Goal: Answer question/provide support

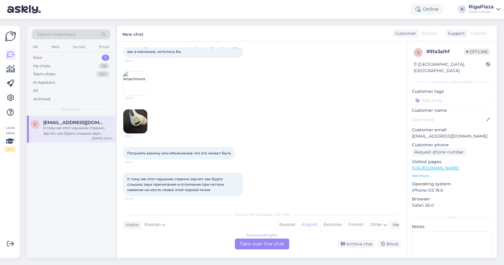
scroll to position [45, 0]
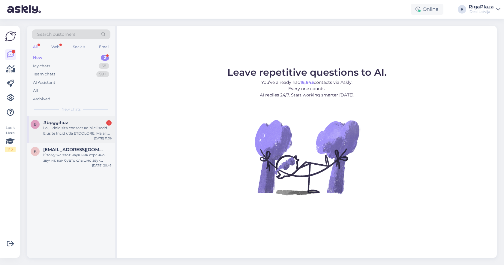
click at [68, 122] on span "#bpggihuz" at bounding box center [55, 122] width 25 height 5
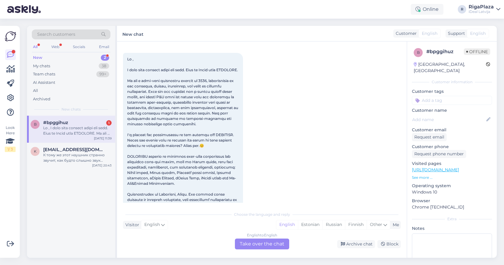
scroll to position [26, 0]
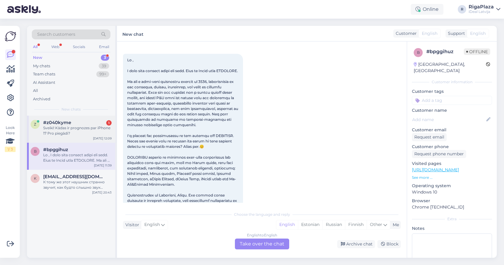
click at [87, 124] on div "#z040kyme 1" at bounding box center [77, 122] width 68 height 5
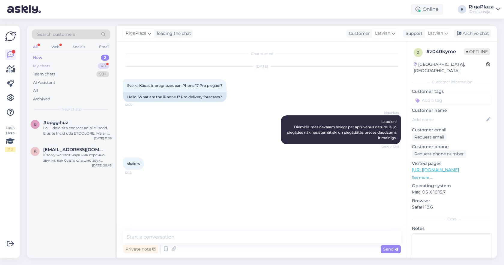
click at [48, 68] on div "My chats" at bounding box center [41, 66] width 17 height 6
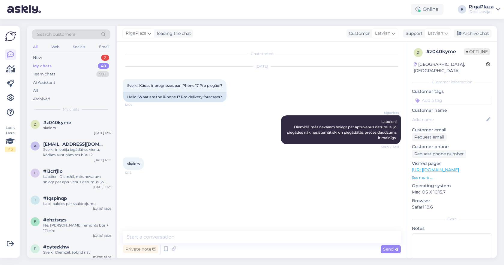
click at [262, 0] on div "Online R RigaPlaza iDeal [GEOGRAPHIC_DATA]" at bounding box center [252, 9] width 504 height 19
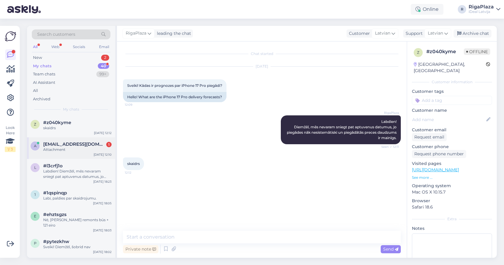
click at [89, 139] on div "a [EMAIL_ADDRESS][DOMAIN_NAME] 1 Attachment [DATE] 12:10" at bounding box center [71, 148] width 88 height 22
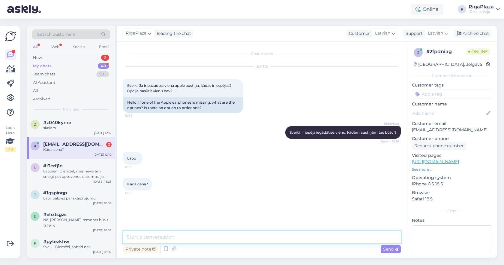
click at [166, 236] on textarea at bounding box center [262, 236] width 278 height 13
type textarea "Modelis?"
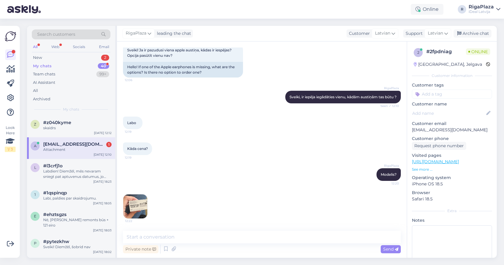
click at [138, 201] on img at bounding box center [135, 206] width 24 height 24
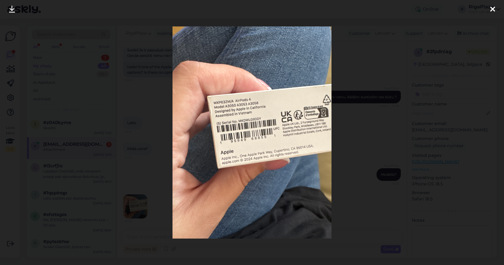
click at [358, 147] on div at bounding box center [252, 132] width 504 height 265
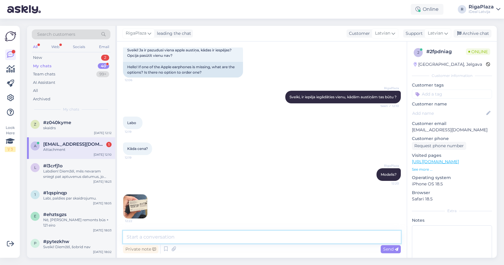
click at [303, 234] on textarea at bounding box center [262, 236] width 278 height 13
type textarea "97 eiro"
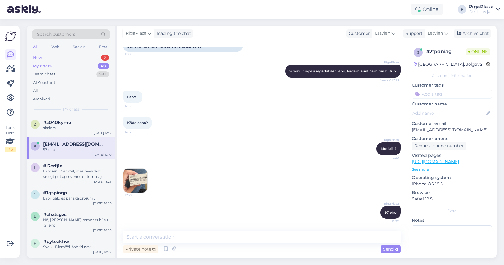
click at [103, 58] on div "2" at bounding box center [105, 58] width 8 height 6
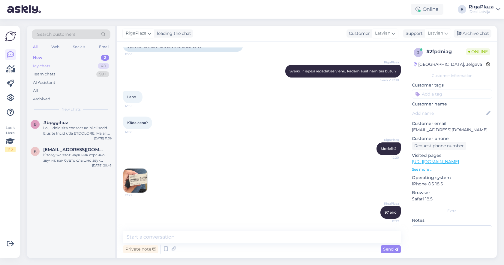
click at [98, 68] on div "My chats 40" at bounding box center [71, 66] width 79 height 8
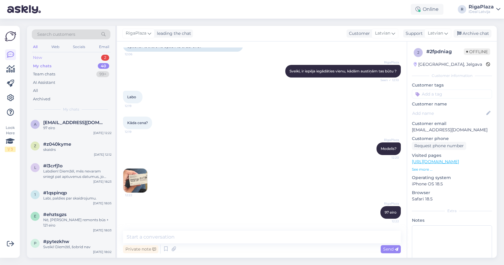
click at [85, 58] on div "New 2" at bounding box center [71, 57] width 79 height 8
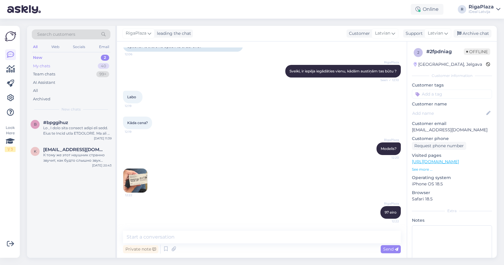
click at [81, 68] on div "My chats 40" at bounding box center [71, 66] width 79 height 8
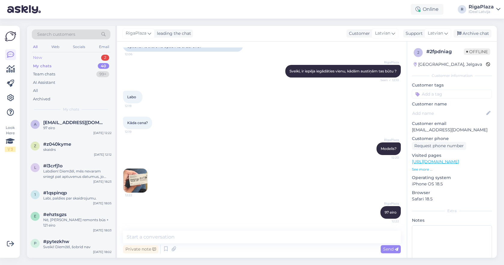
click at [45, 56] on div "New 2" at bounding box center [71, 57] width 79 height 8
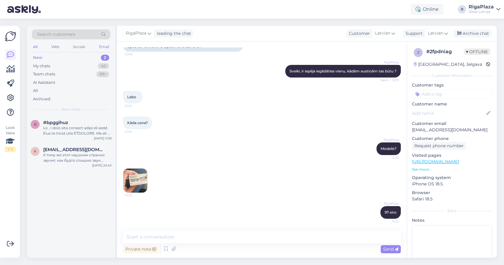
click at [221, 1] on div "Online R RigaPlaza iDeal [GEOGRAPHIC_DATA]" at bounding box center [252, 9] width 504 height 19
click at [94, 62] on div "My chats 41" at bounding box center [71, 66] width 79 height 8
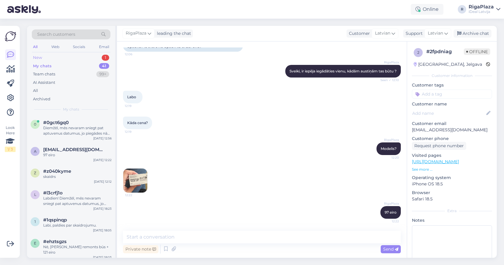
click at [87, 58] on div "New 1" at bounding box center [71, 57] width 79 height 8
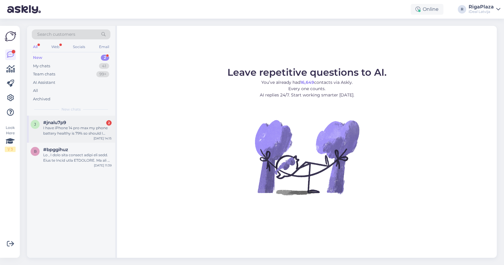
click at [105, 127] on div "I have iPhone 14 pro max my phone battery healthy is 79% so should I replace or…" at bounding box center [77, 130] width 68 height 11
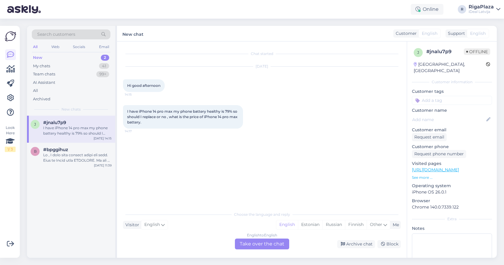
click at [256, 244] on div "English to English Take over the chat" at bounding box center [262, 243] width 54 height 11
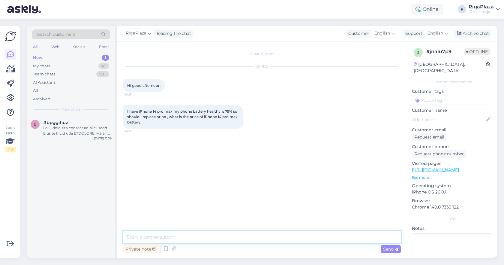
click at [243, 236] on textarea at bounding box center [262, 236] width 278 height 13
type textarea "Hey! That would be 99 euros."
type textarea "N"
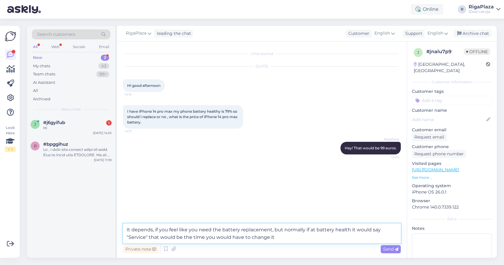
type textarea "It depends, if you feel like you need the battery replacement, but normally if …"
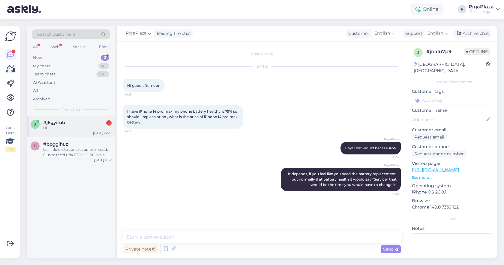
click at [80, 120] on div "#j6gyifub 1" at bounding box center [77, 122] width 68 height 5
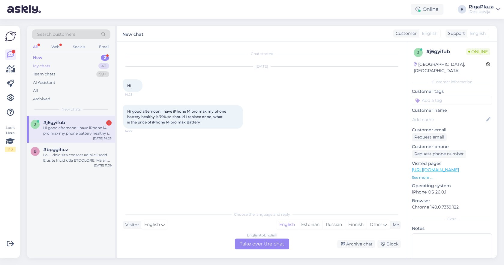
click at [94, 66] on div "My chats 42" at bounding box center [71, 66] width 79 height 8
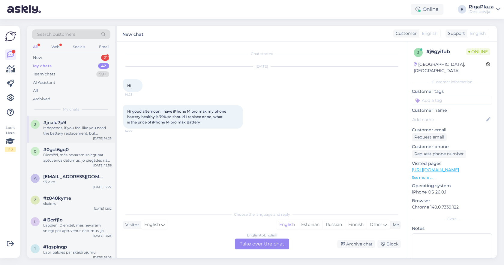
click at [90, 133] on div "It depends, if you feel like you need the battery replacement, but normally if …" at bounding box center [77, 130] width 68 height 11
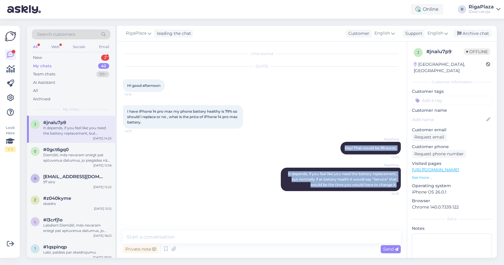
copy div "Hey! That would be 99 euros. 14:24 RigaPlaza It depends, if you feel like you n…"
drag, startPoint x: 341, startPoint y: 147, endPoint x: 254, endPoint y: 137, distance: 87.6
click at [269, 143] on div "RigaPlaza Hey! That would be 99 euros. 14:24" at bounding box center [262, 148] width 278 height 26
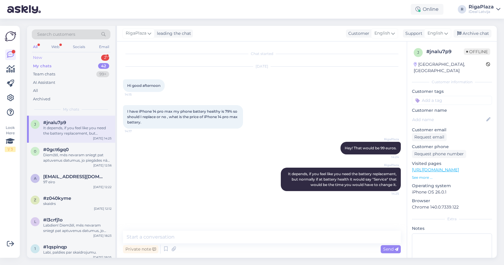
click at [85, 60] on div "New 2" at bounding box center [71, 57] width 79 height 8
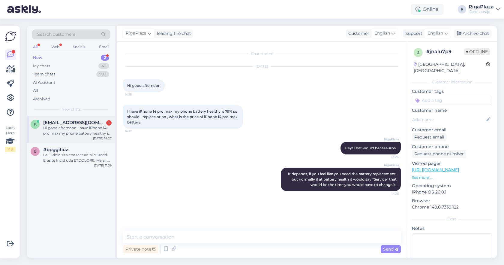
click at [83, 121] on span "kumarlalit5195@gmail.com" at bounding box center [74, 122] width 62 height 5
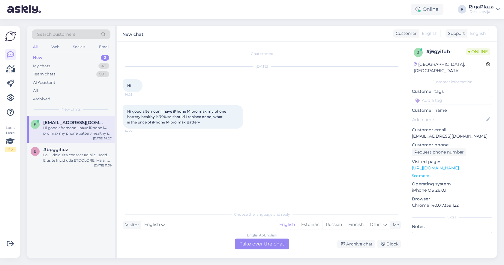
click at [254, 241] on div "English to English Take over the chat" at bounding box center [262, 243] width 54 height 11
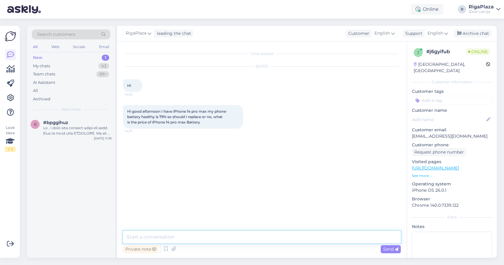
click at [255, 235] on textarea at bounding box center [262, 236] width 278 height 13
paste textarea "Hey! That would be 99 euros. It depends, if you feel like you need the battery …"
type textarea "Hey! That would be 99 euros. It depends, if you feel like you need the battery …"
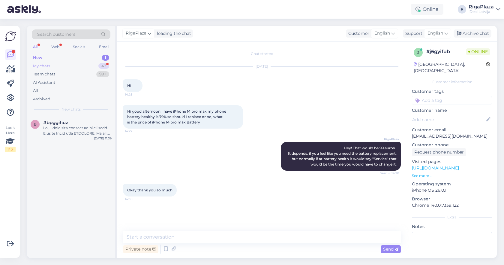
click at [93, 67] on div "My chats 43" at bounding box center [71, 66] width 79 height 8
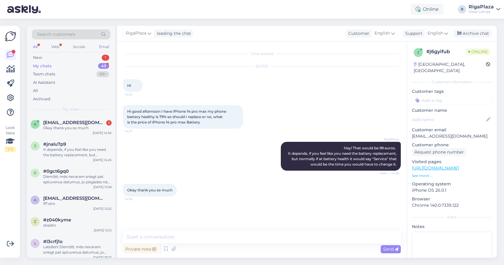
click at [74, 113] on div "Search customers All Web Socials Email New 1 My chats 43 Team chats 99+ AI Assi…" at bounding box center [71, 71] width 88 height 90
click at [75, 118] on div "k kumarlalit5195@gmail.com 1 Okay thank you so much Oct 7 14:30" at bounding box center [71, 127] width 88 height 22
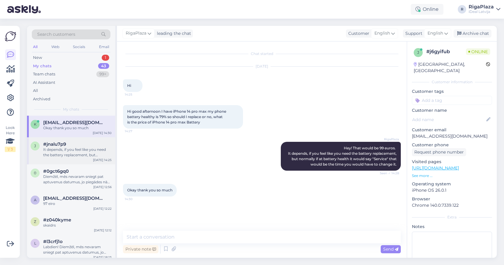
click at [64, 143] on span "#jnalu7p9" at bounding box center [54, 143] width 23 height 5
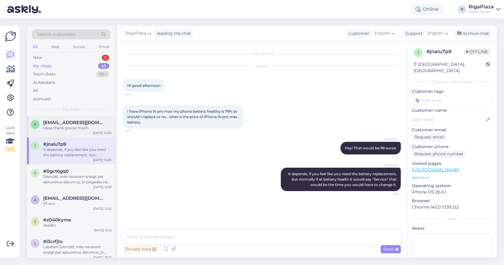
click at [65, 130] on div "k kumarlalit5195@gmail.com Okay thank you so much Oct 7 14:30" at bounding box center [71, 127] width 88 height 22
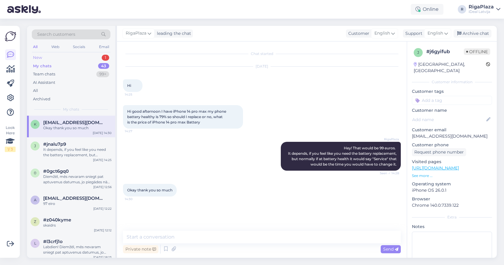
click at [73, 56] on div "New 1" at bounding box center [71, 57] width 79 height 8
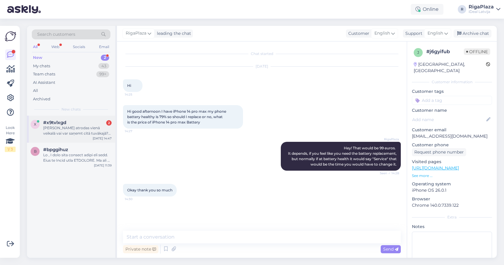
click at [69, 131] on div "Ja prece atrodas vienā veikalā vai var saņemt citā tuvākajā? Kādi dokumenti nep…" at bounding box center [77, 130] width 68 height 11
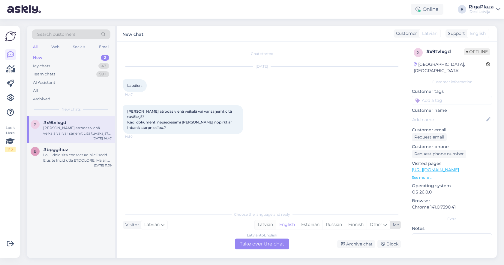
click at [260, 225] on div "Latvian" at bounding box center [265, 224] width 21 height 9
click at [258, 246] on div "Latvian to Latvian Take over the chat" at bounding box center [262, 243] width 54 height 11
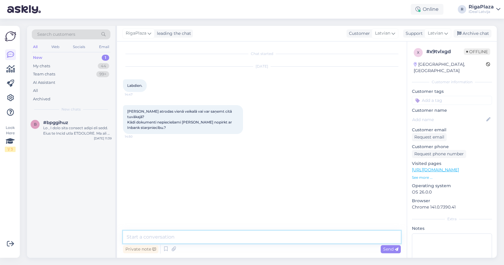
click at [216, 231] on textarea at bounding box center [262, 236] width 278 height 13
type textarea "Sveiki! Jā ir iespējams. Nepieciešama pase vai ID karte."
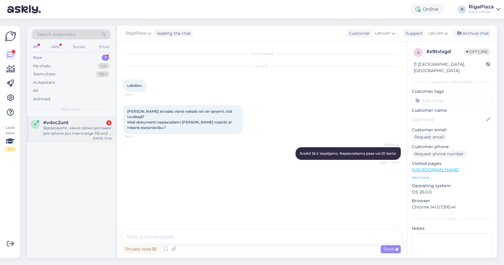
click at [91, 130] on div "Здравсвуйте , какие сроки доставки для Iphone pro max orange 512 and 1 tb? мне …" at bounding box center [77, 130] width 68 height 11
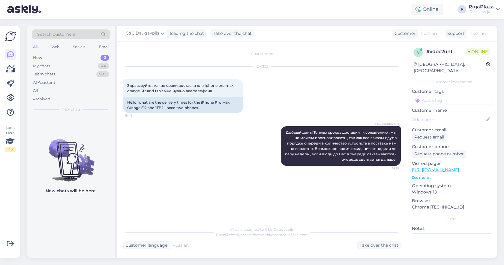
click at [66, 58] on div "New 0" at bounding box center [71, 57] width 79 height 8
